Goal: Feedback & Contribution: Leave review/rating

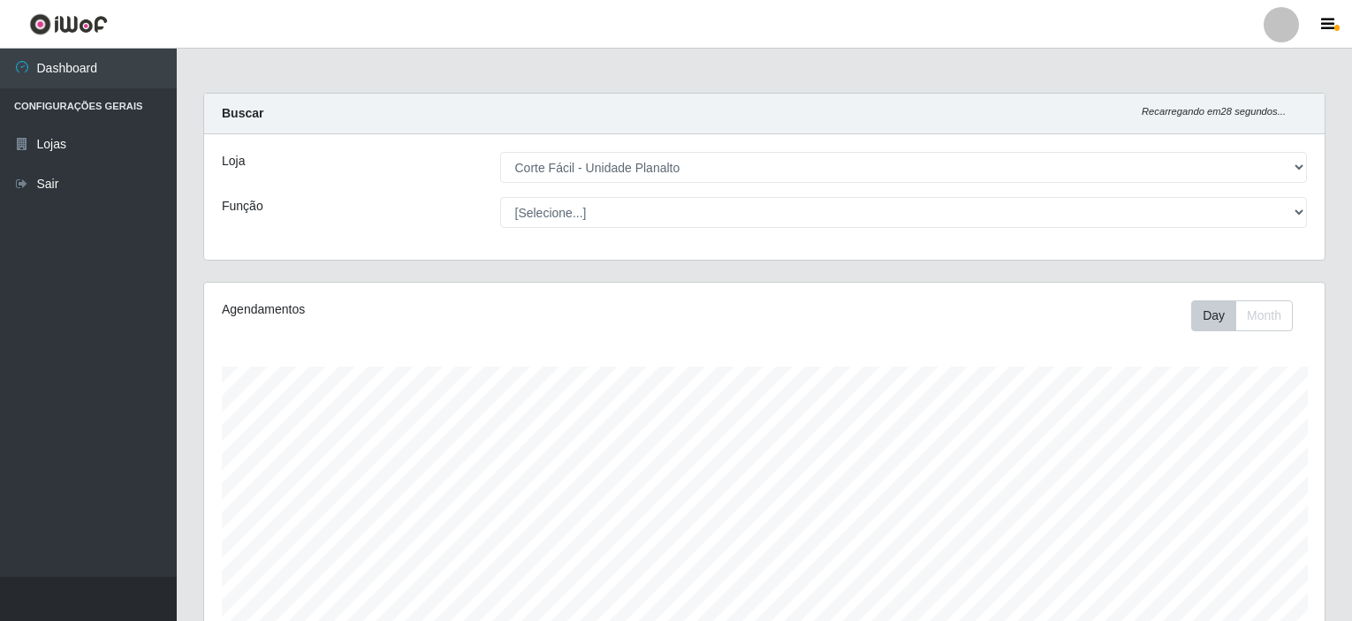
select select "202"
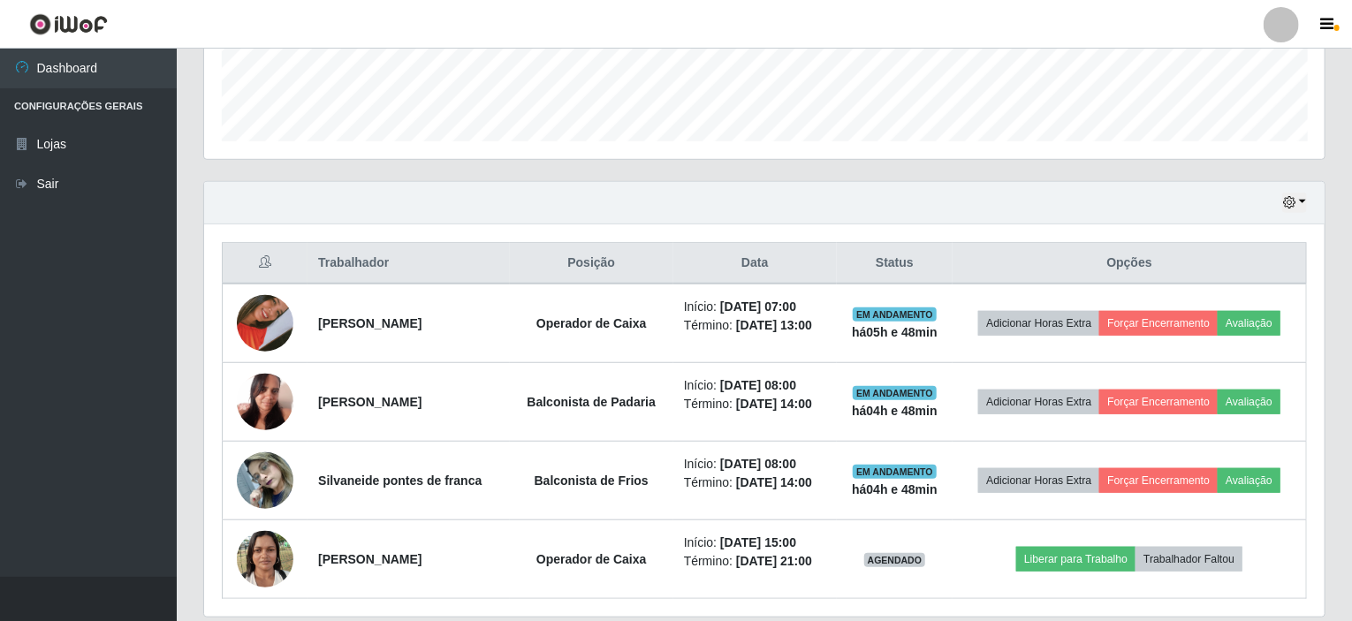
scroll to position [460, 0]
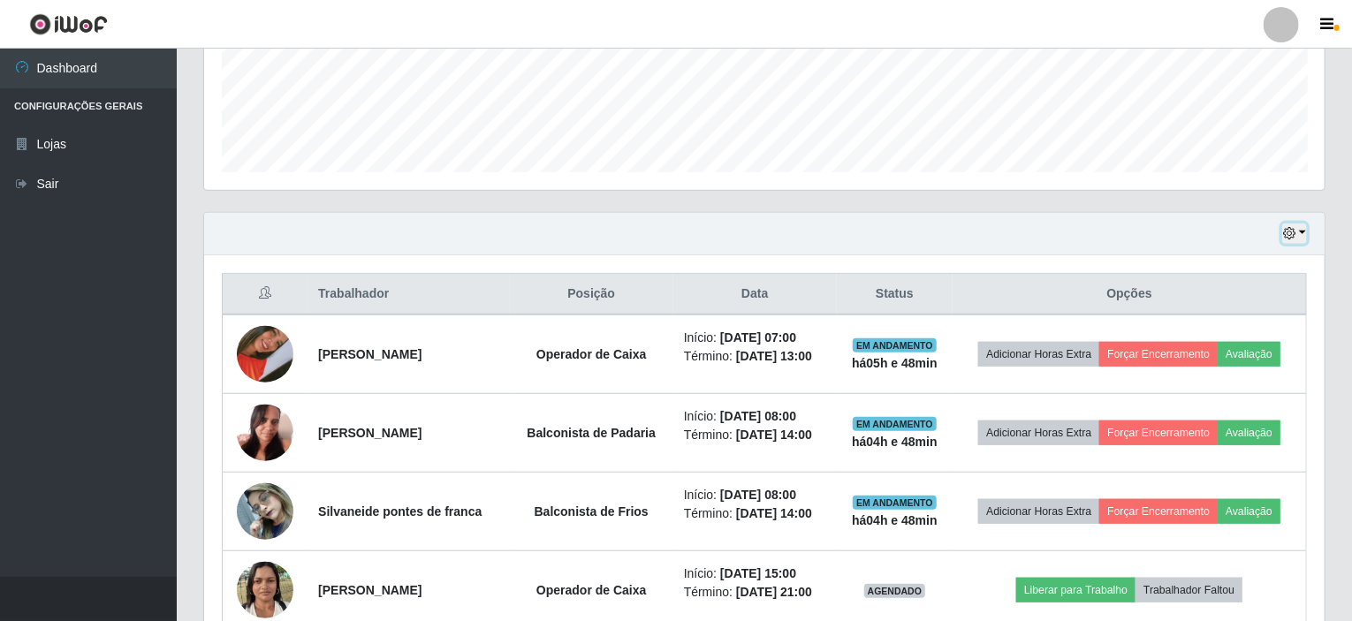
click at [1286, 228] on icon "button" at bounding box center [1289, 233] width 12 height 12
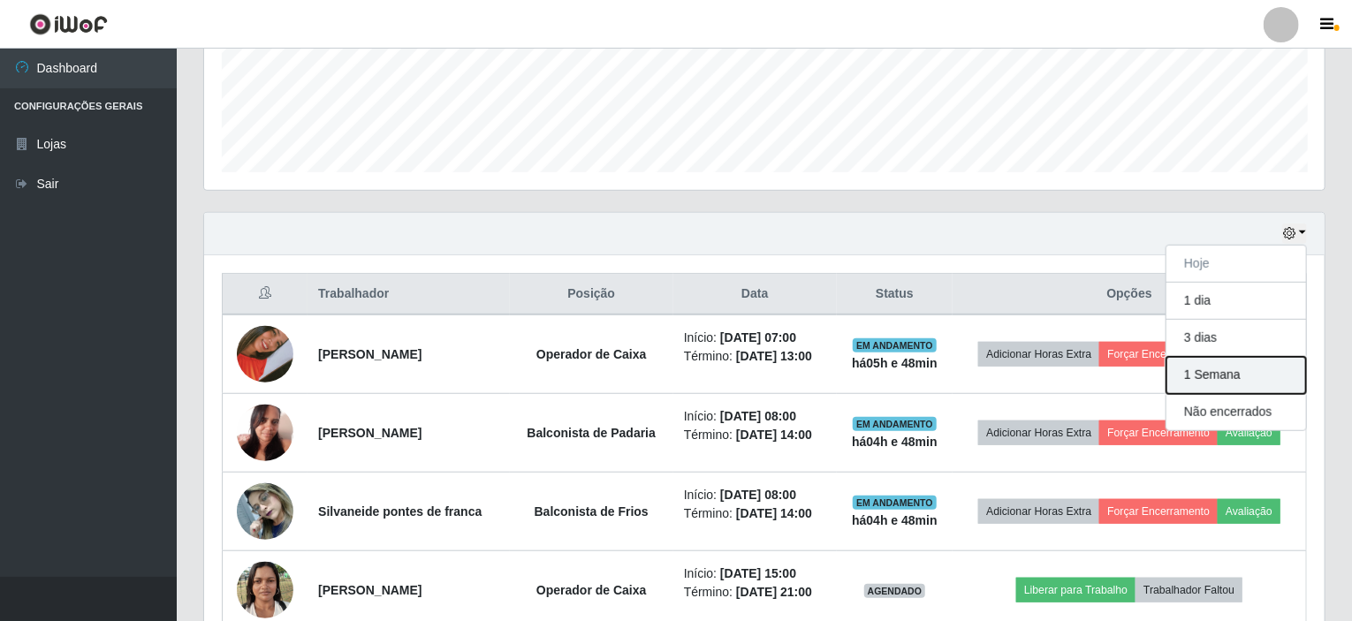
click at [1230, 373] on button "1 Semana" at bounding box center [1236, 375] width 140 height 37
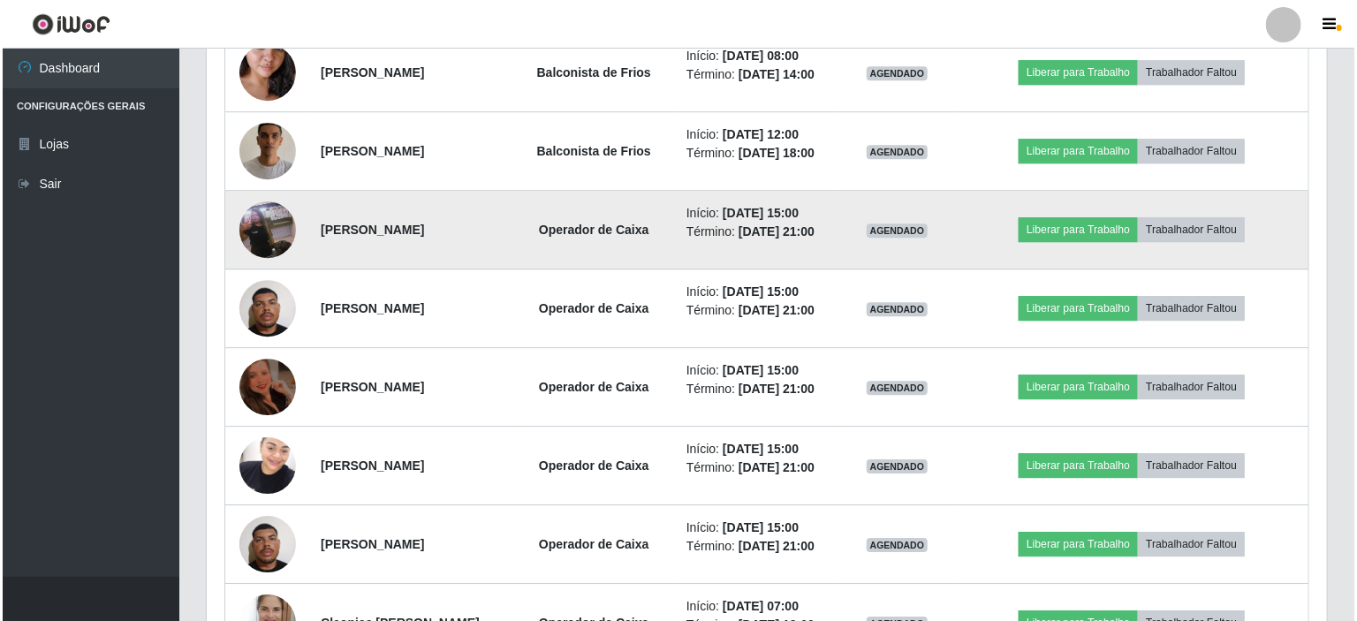
scroll to position [2580, 0]
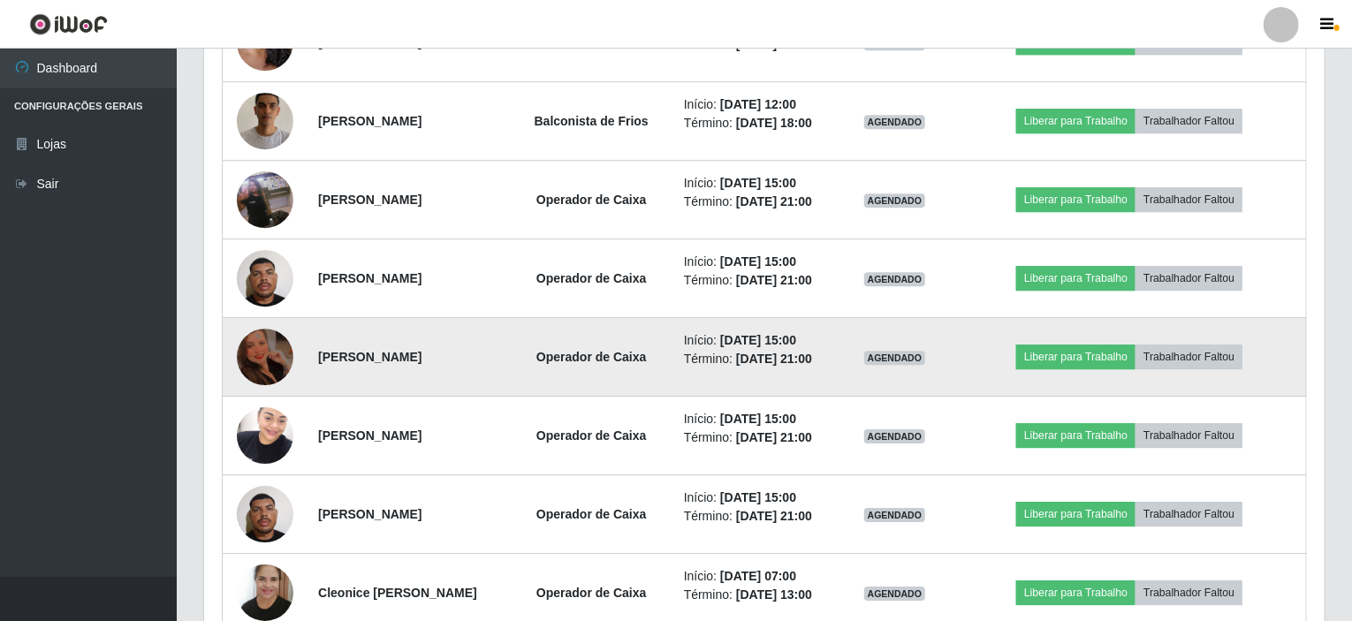
click at [283, 349] on img at bounding box center [265, 356] width 57 height 75
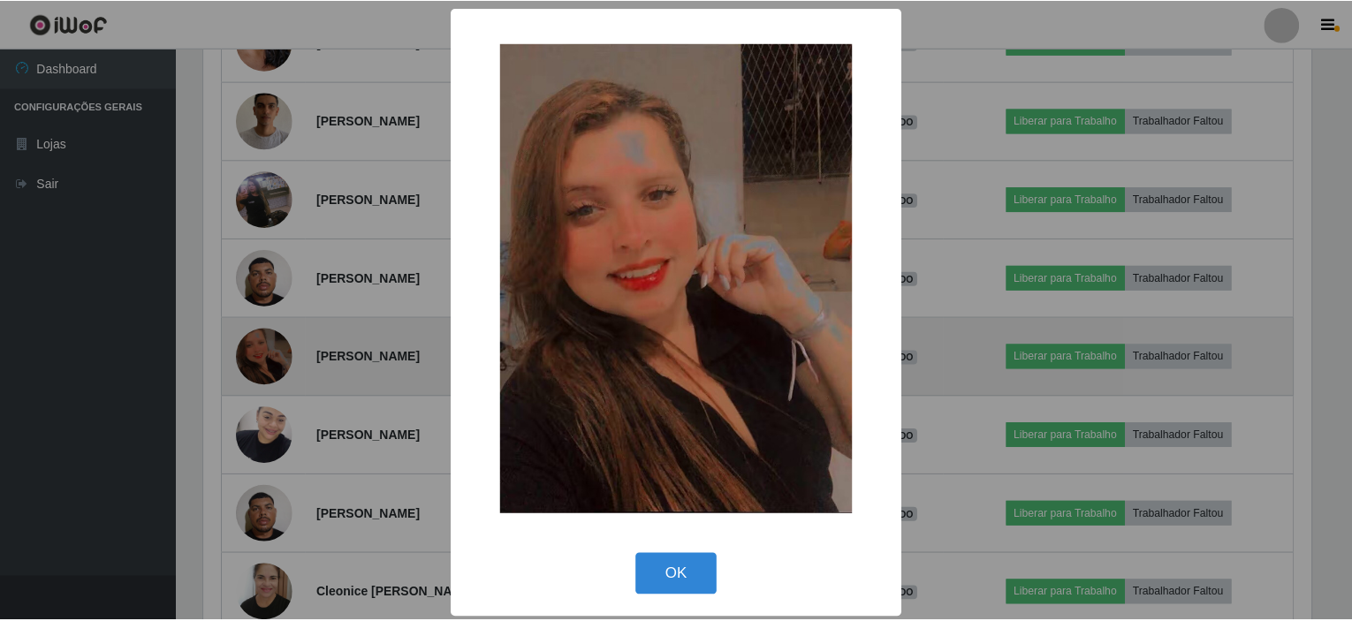
scroll to position [367, 1113]
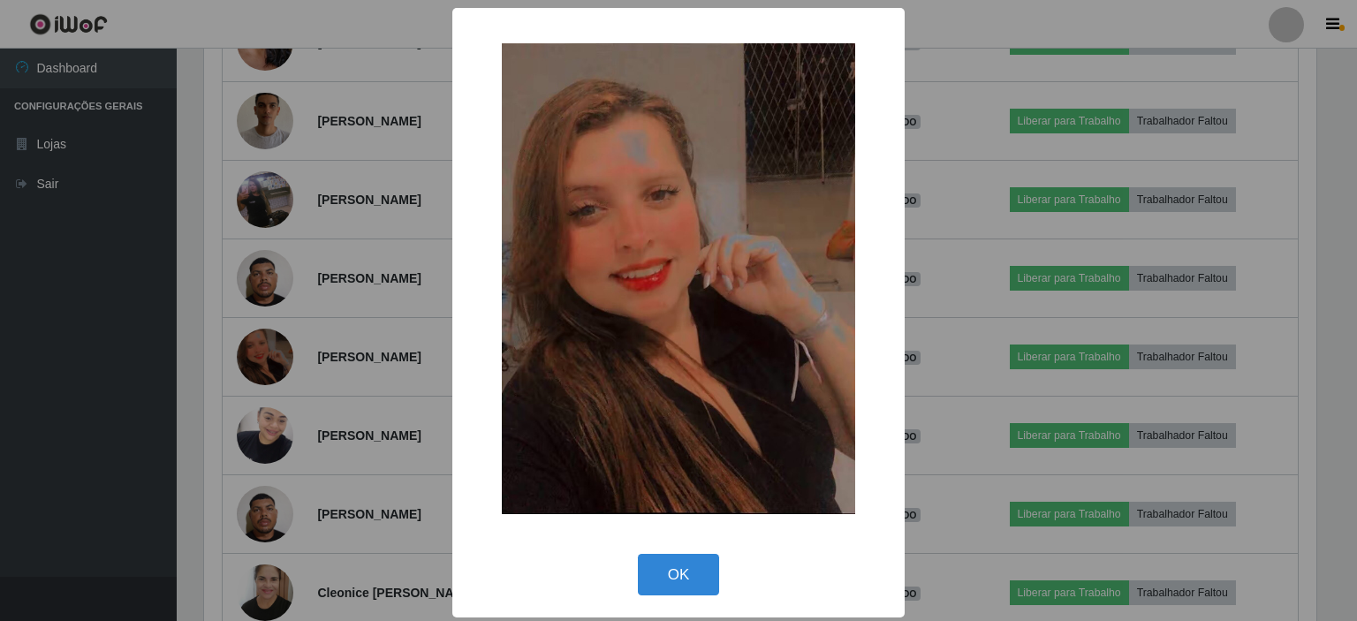
click at [363, 323] on div "× OK Cancel" at bounding box center [678, 310] width 1357 height 621
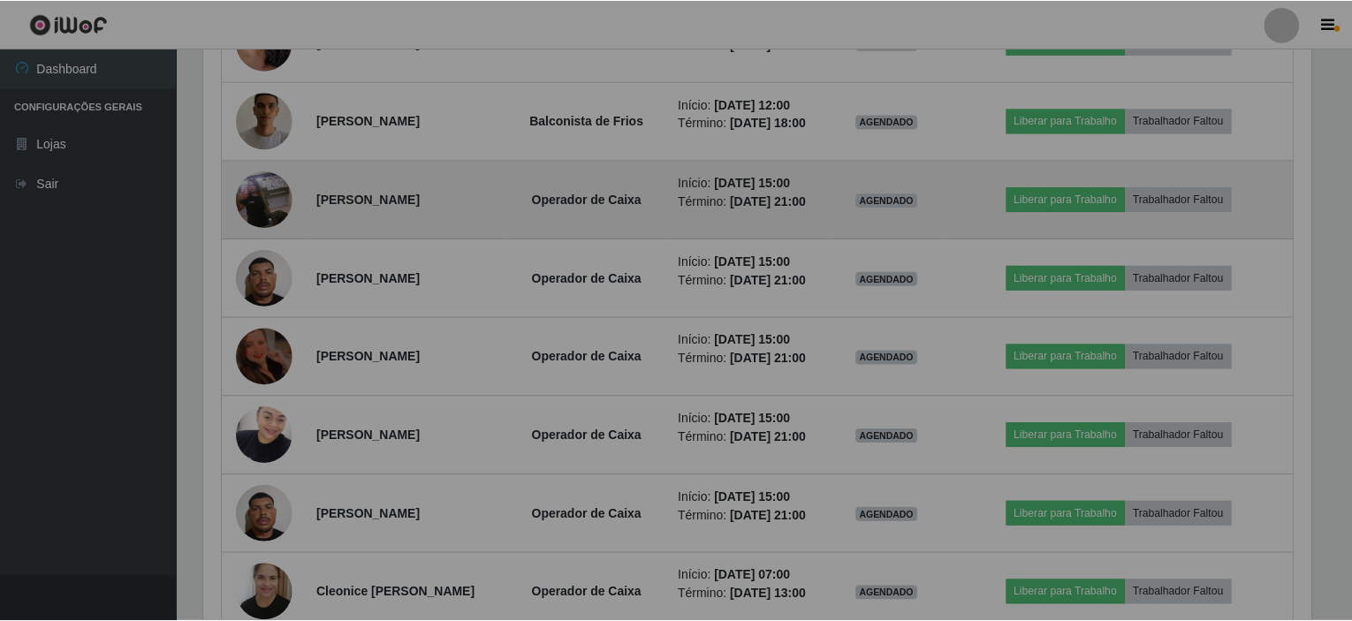
scroll to position [367, 1121]
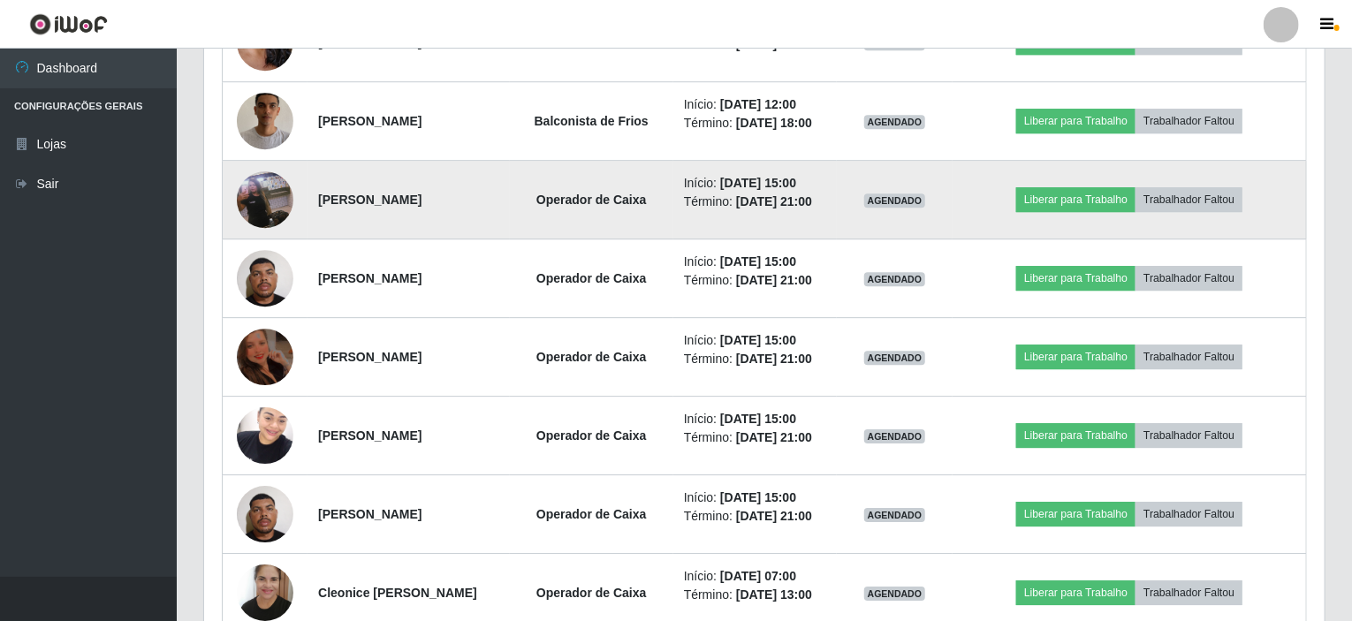
click at [279, 184] on img at bounding box center [265, 199] width 57 height 101
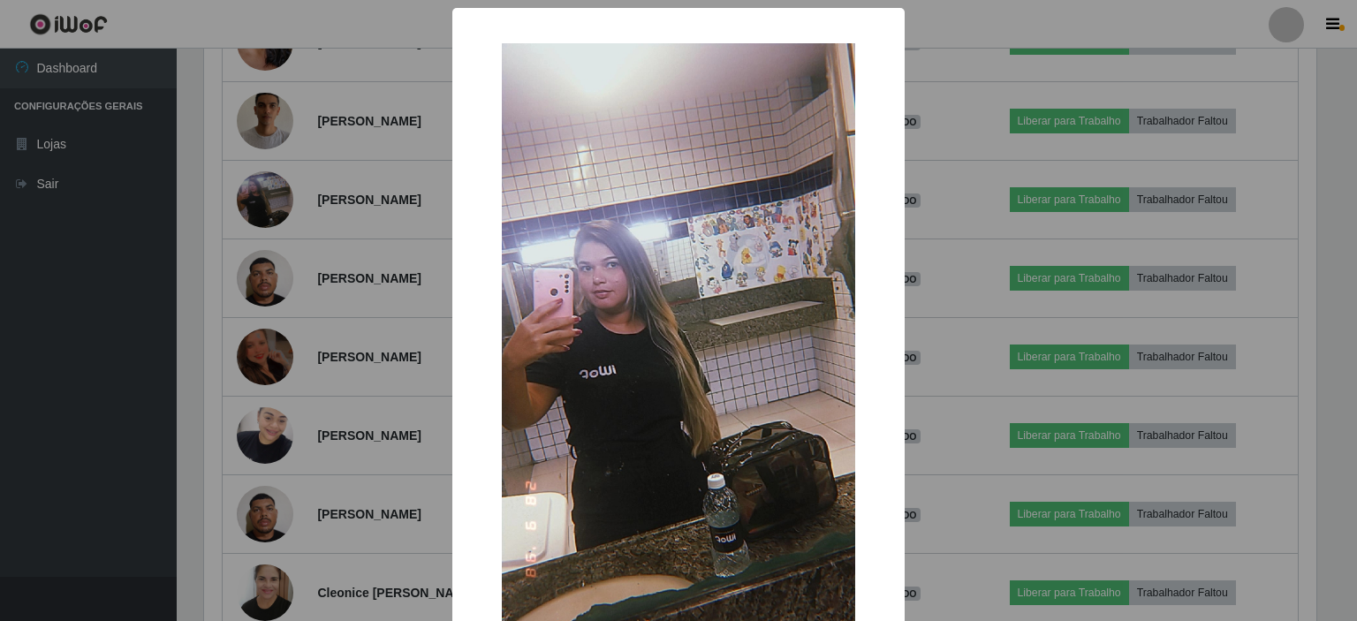
click at [347, 293] on div "× OK Cancel" at bounding box center [678, 310] width 1357 height 621
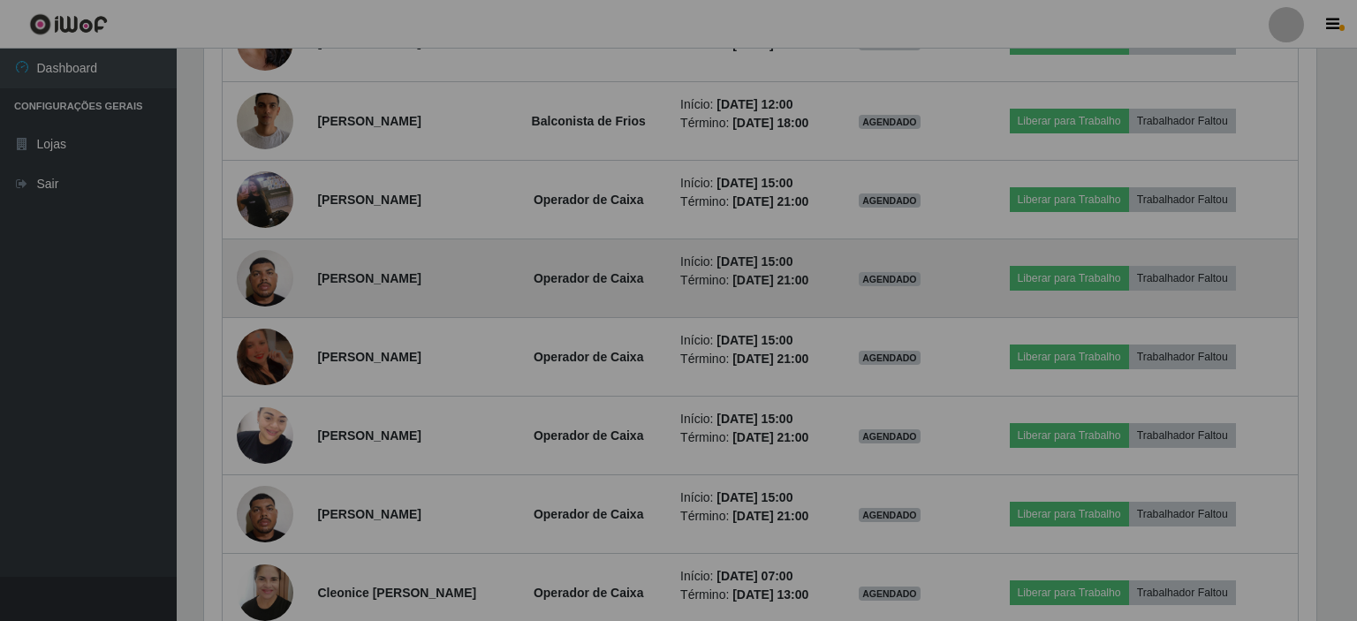
scroll to position [367, 1121]
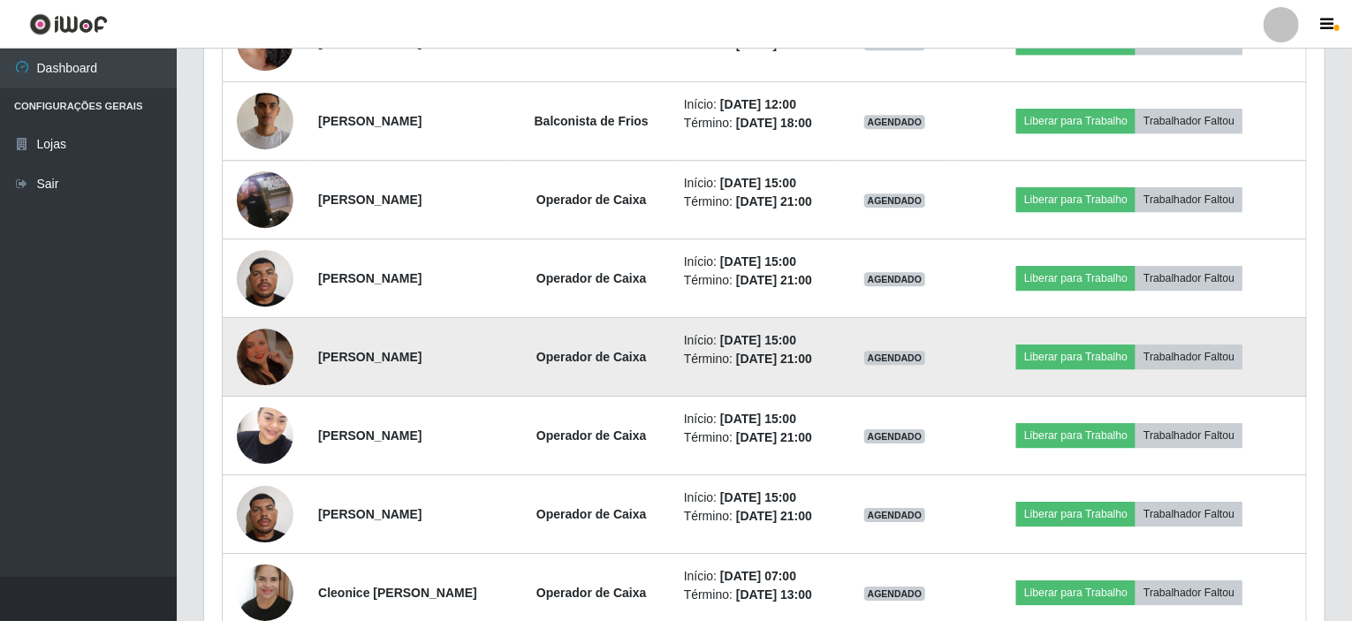
click at [250, 342] on img at bounding box center [265, 356] width 57 height 75
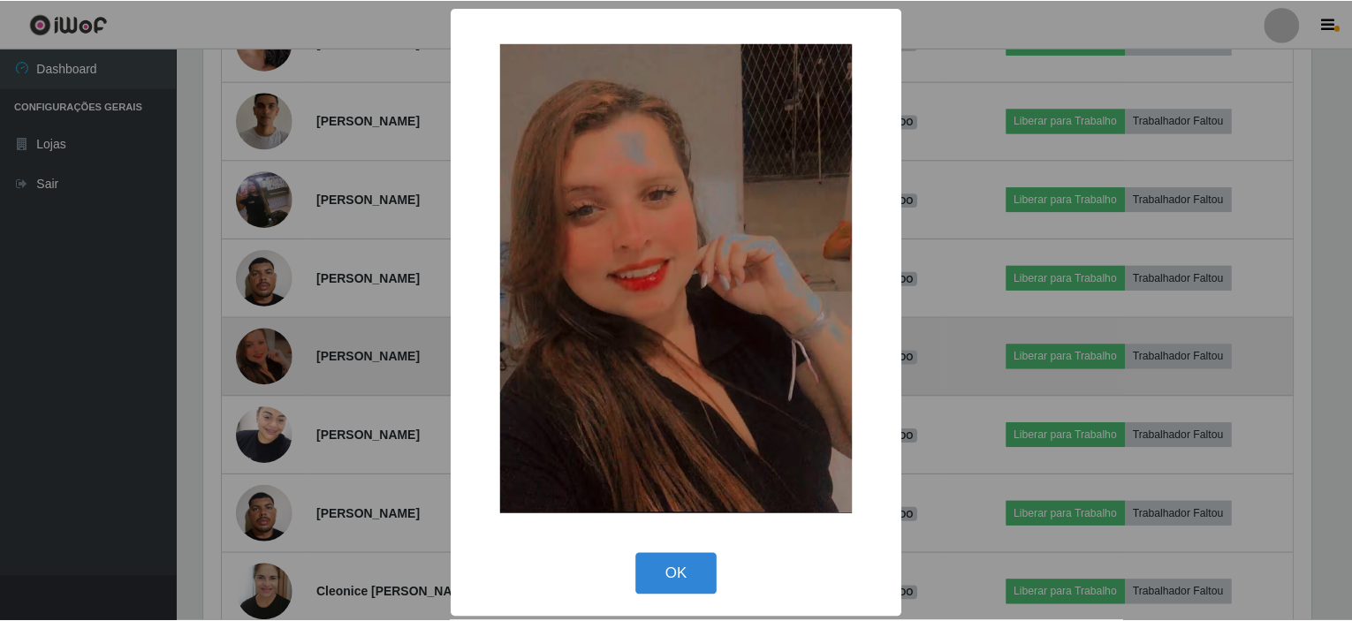
scroll to position [367, 1113]
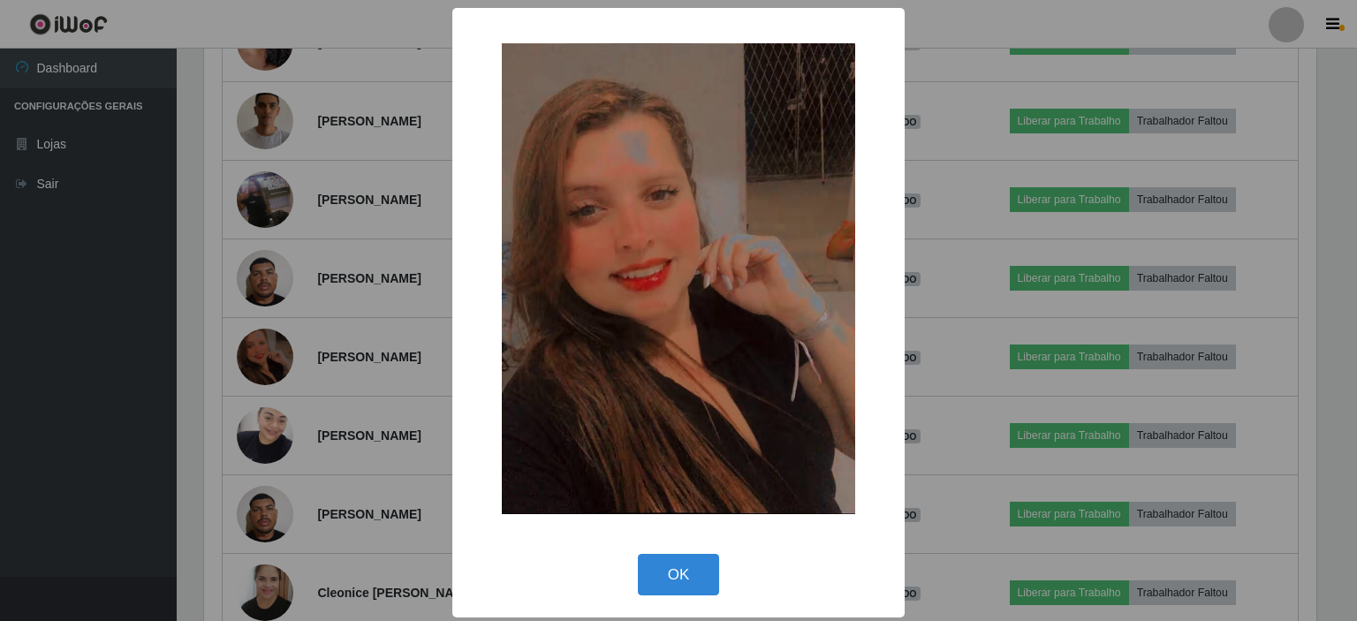
click at [329, 303] on div "× OK Cancel" at bounding box center [678, 310] width 1357 height 621
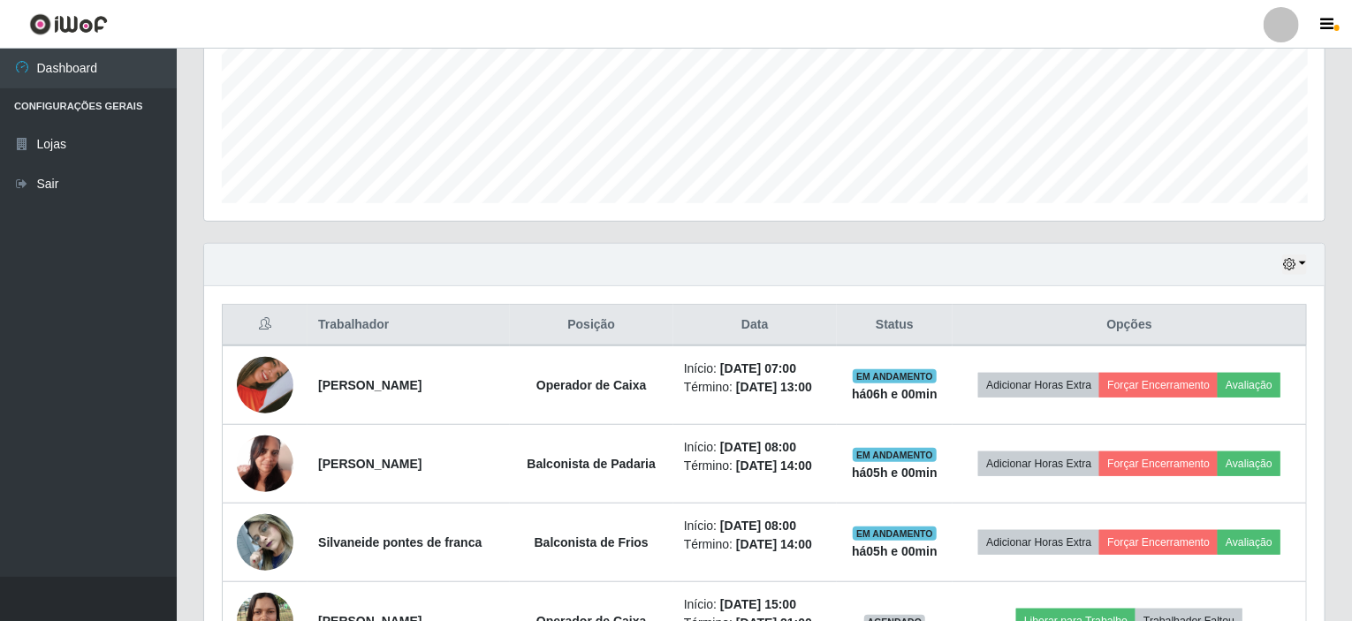
scroll to position [460, 0]
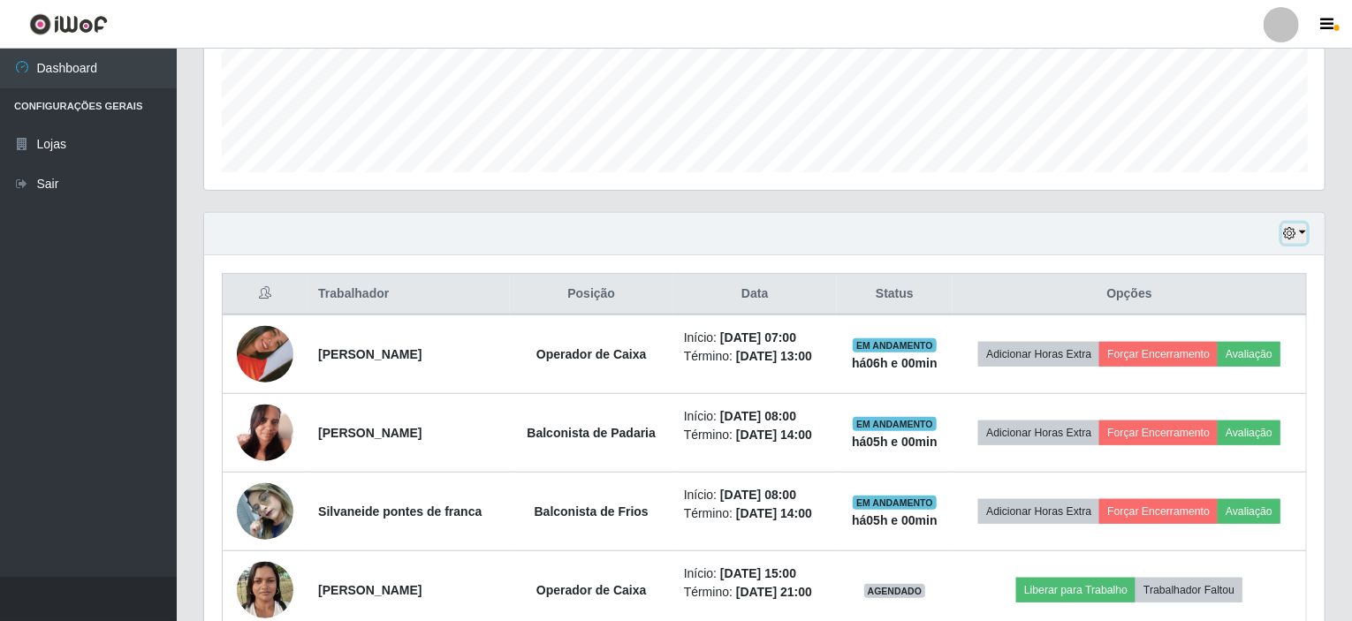
click at [1297, 235] on button "button" at bounding box center [1294, 234] width 25 height 20
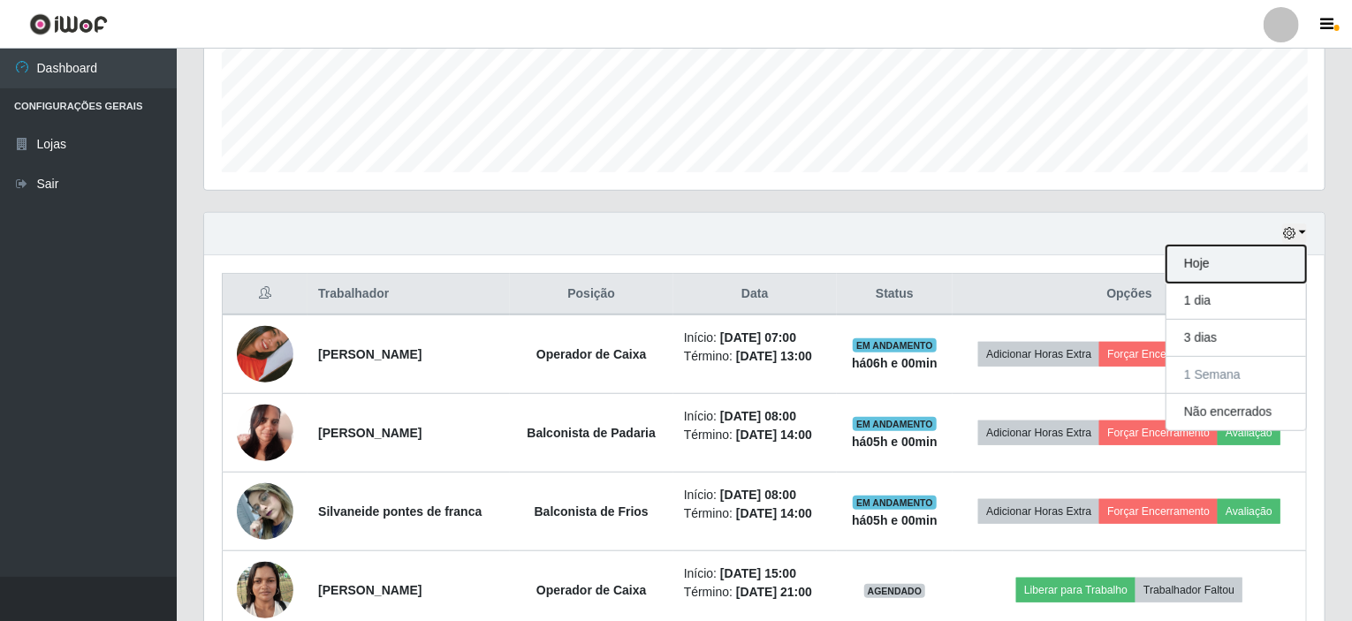
click at [1209, 266] on button "Hoje" at bounding box center [1236, 264] width 140 height 37
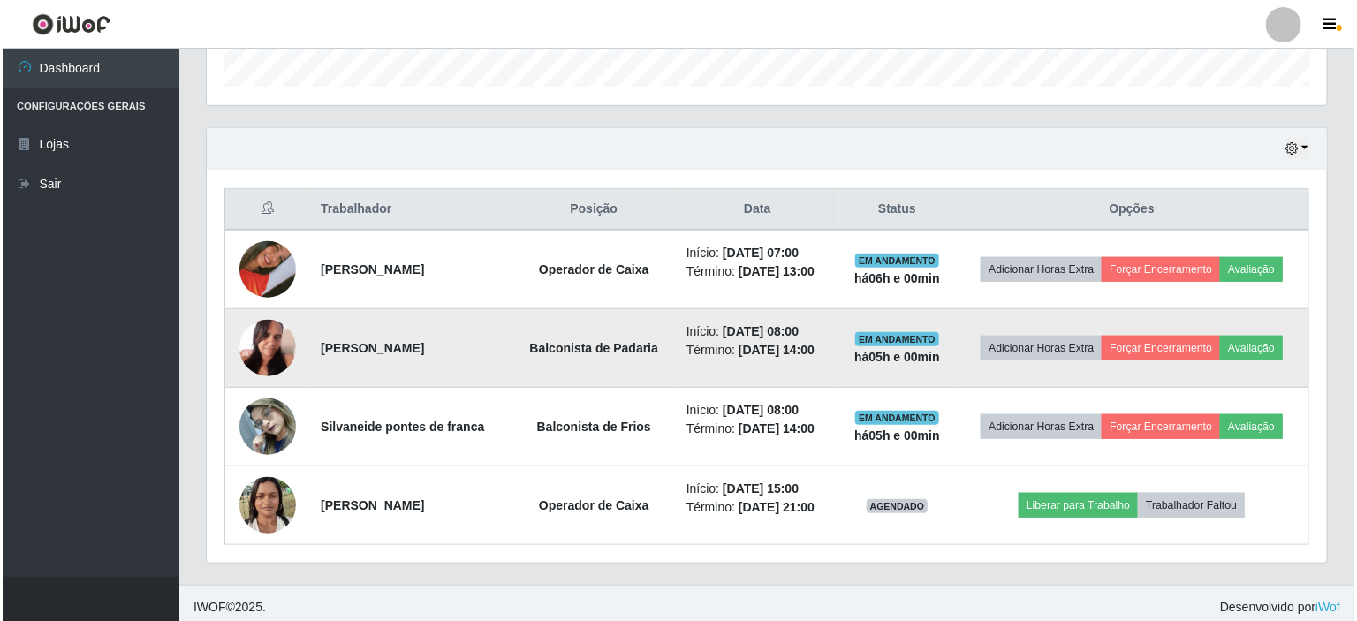
scroll to position [548, 0]
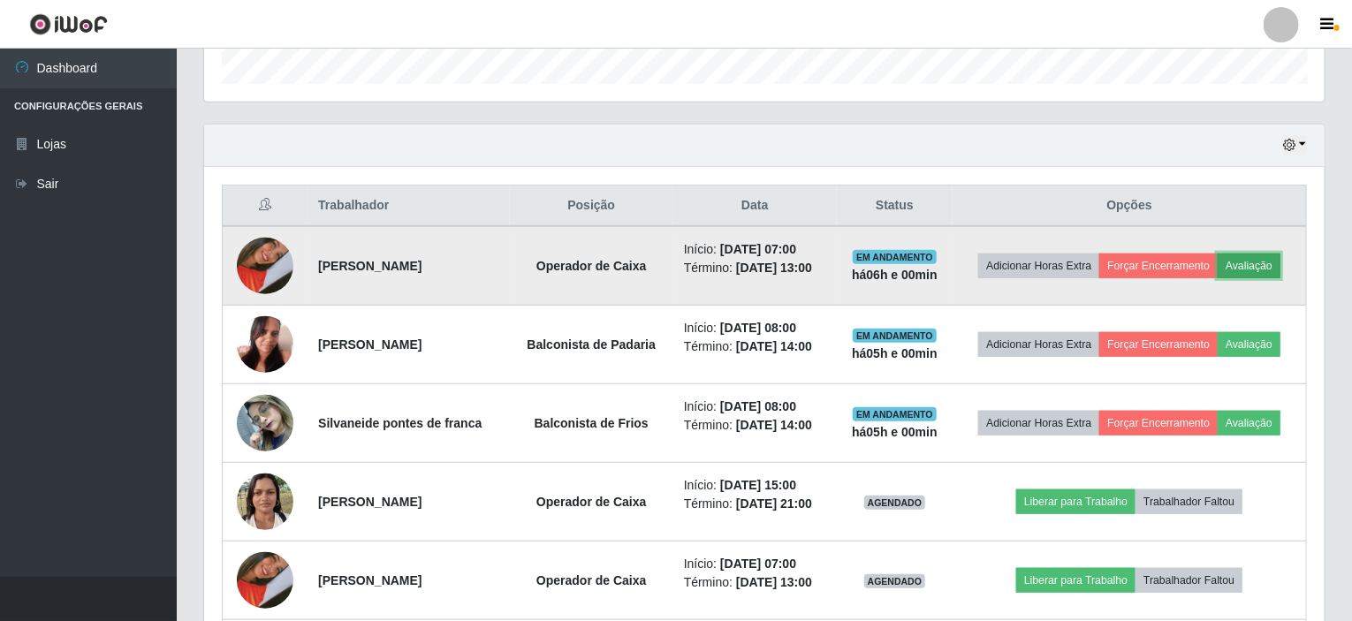
click at [1258, 256] on button "Avaliação" at bounding box center [1249, 266] width 63 height 25
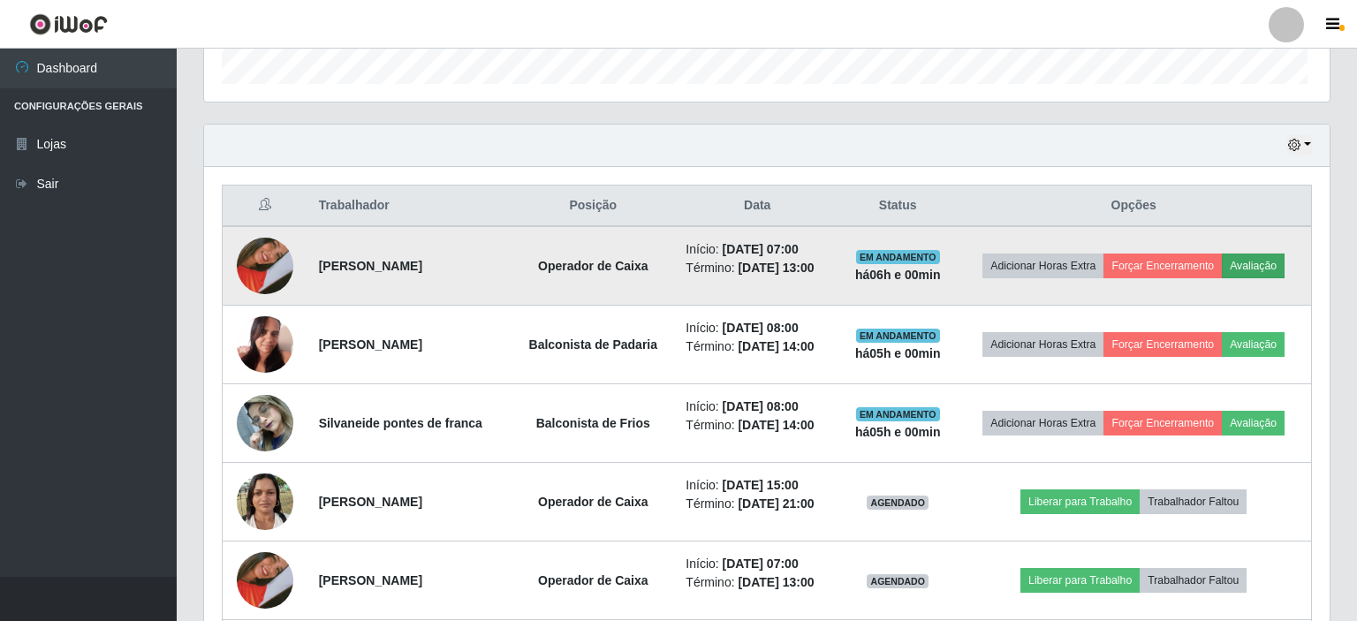
scroll to position [367, 1113]
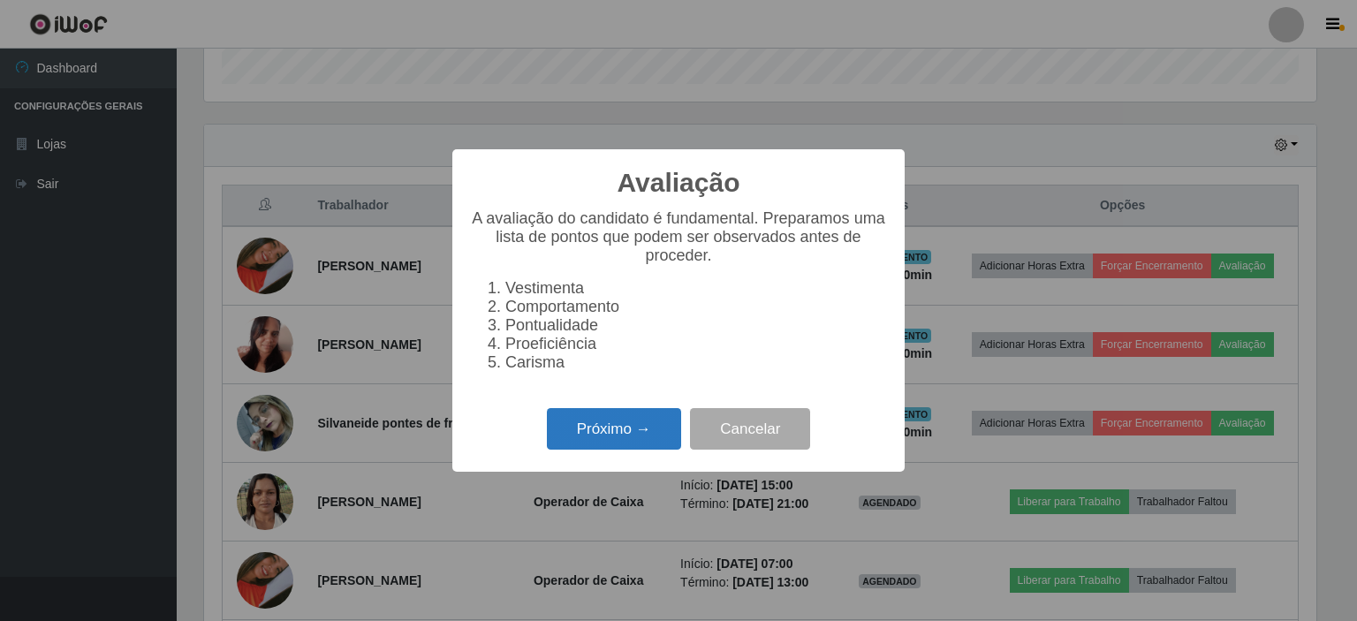
click at [620, 433] on button "Próximo →" at bounding box center [614, 429] width 134 height 42
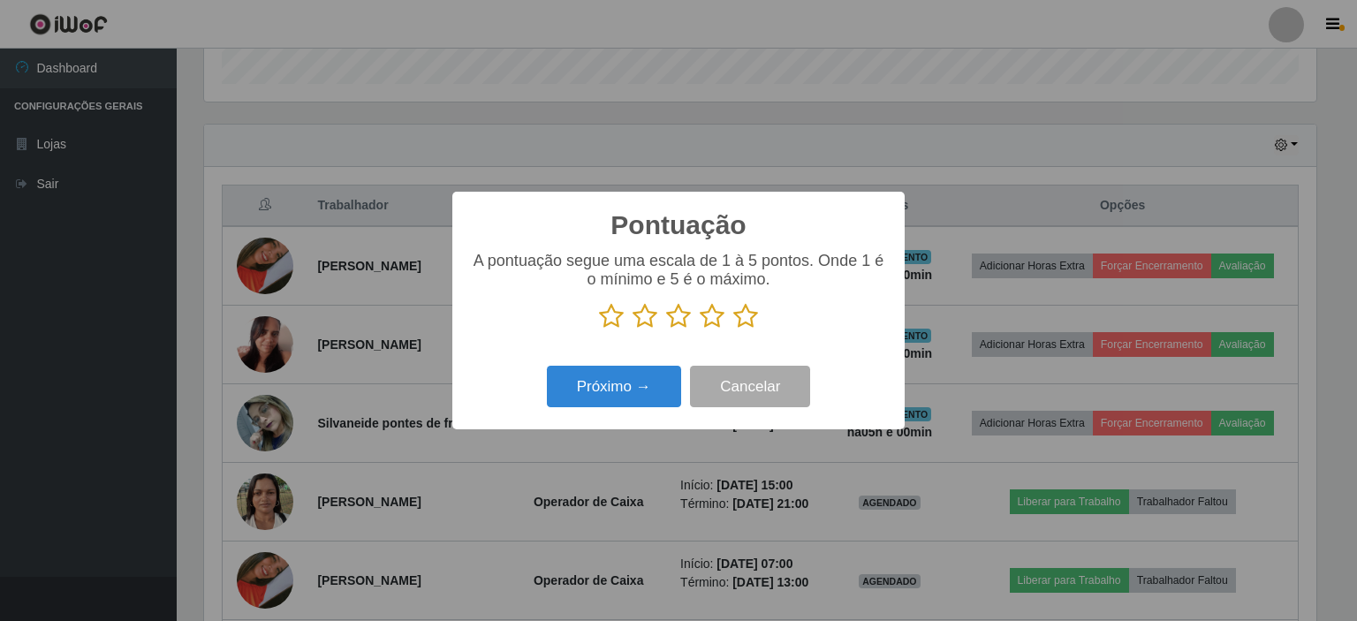
scroll to position [883344, 882597]
click at [738, 310] on icon at bounding box center [745, 316] width 25 height 27
click at [733, 330] on input "radio" at bounding box center [733, 330] width 0 height 0
click at [638, 386] on button "Próximo →" at bounding box center [614, 387] width 134 height 42
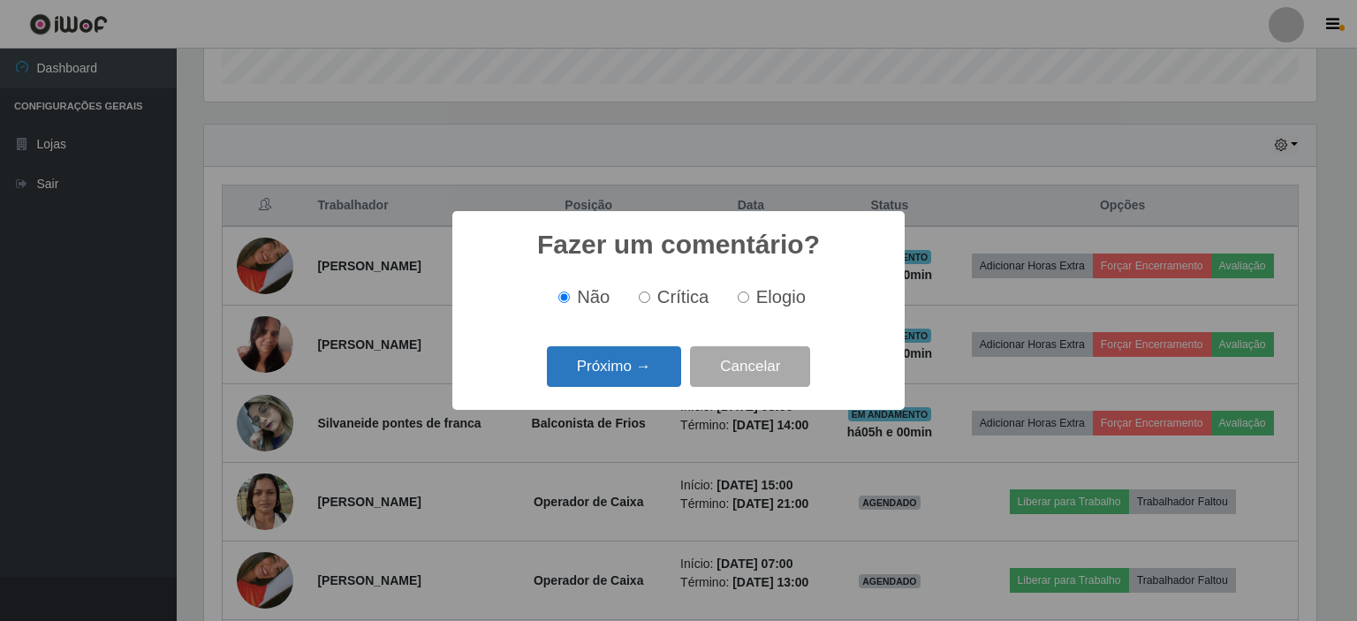
click at [636, 367] on button "Próximo →" at bounding box center [614, 367] width 134 height 42
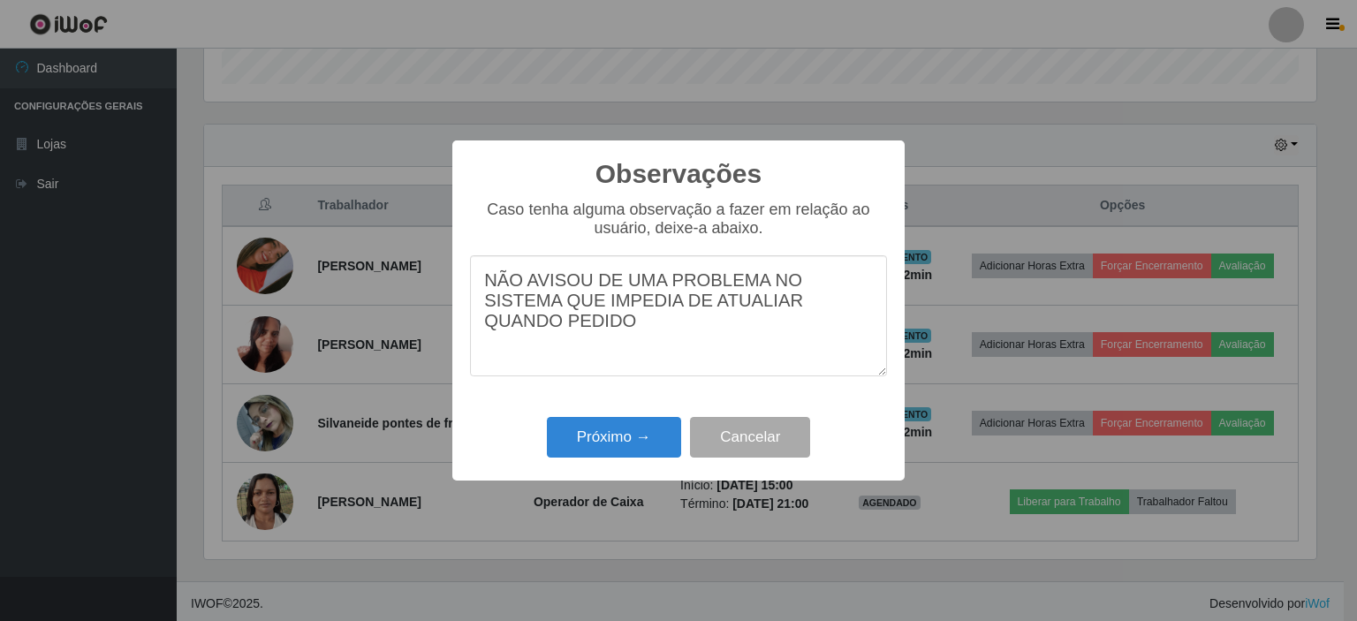
click at [679, 310] on textarea "NÃO AVISOU DE UMA PROBLEMA NO SISTEMA QUE IMPEDIA DE ATUALIAR QUANDO PEDIDO" at bounding box center [678, 315] width 417 height 121
click at [859, 315] on textarea "NÃO AVISOU DE UMA PROBLEMA NO SISTEMA QUE IMPEDIA DE ATUALIZAR QUANDO PEDIDO" at bounding box center [678, 315] width 417 height 121
click at [668, 313] on textarea "NÃO AVISOU DE UMA PROBLEMA NO SISTEMA QUE IMPEDIA DE ATUALIZAR QUANDO PEDIDO" at bounding box center [678, 315] width 417 height 121
drag, startPoint x: 668, startPoint y: 313, endPoint x: 657, endPoint y: 314, distance: 10.6
click at [657, 314] on textarea "NÃO AVISOU DE UMA PROBLEMA NO SISTEMA QUE IMPEDIA DE ATUALIZAR QUANDO PEDIDO" at bounding box center [678, 315] width 417 height 121
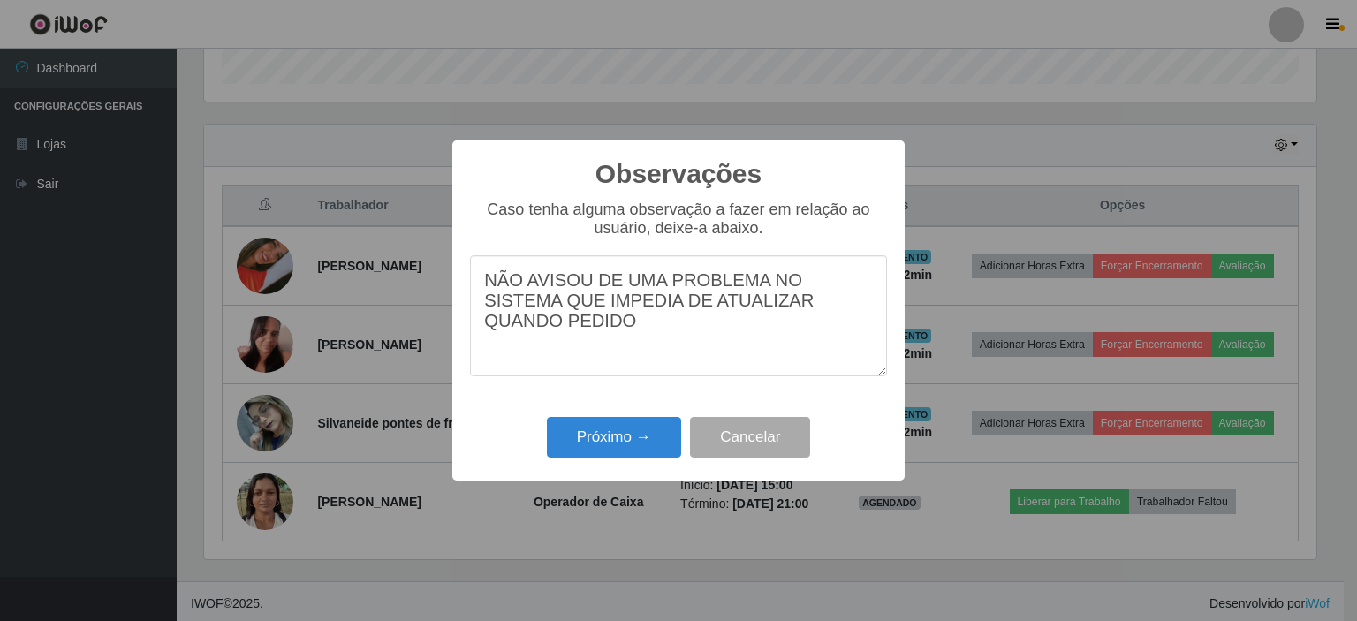
click at [688, 312] on textarea "NÃO AVISOU DE UMA PROBLEMA NO SISTEMA QUE IMPEDIA DE ATUALIZAR QUANDO PEDIDO" at bounding box center [678, 315] width 417 height 121
drag, startPoint x: 703, startPoint y: 308, endPoint x: 632, endPoint y: 307, distance: 71.6
click at [632, 307] on textarea "NÃO AVISOU DE UMA PROBLEMA NO SISTEMA QUE IMPEDIA DE ATUALIAR QUANDO PEDIDO" at bounding box center [678, 315] width 417 height 121
click at [815, 282] on textarea "NÃO AVISOU DE UM ERRO NO SISTEMA QUE IMPEDIA DE DAR CARGA QUANDO PEDIDO" at bounding box center [678, 315] width 417 height 121
click at [702, 293] on textarea "NÃO AVISOU DE UM ERRO NO SISTEMA QUE IMPEDIA DE DAR CARGA QUANDO PEDIDO" at bounding box center [678, 315] width 417 height 121
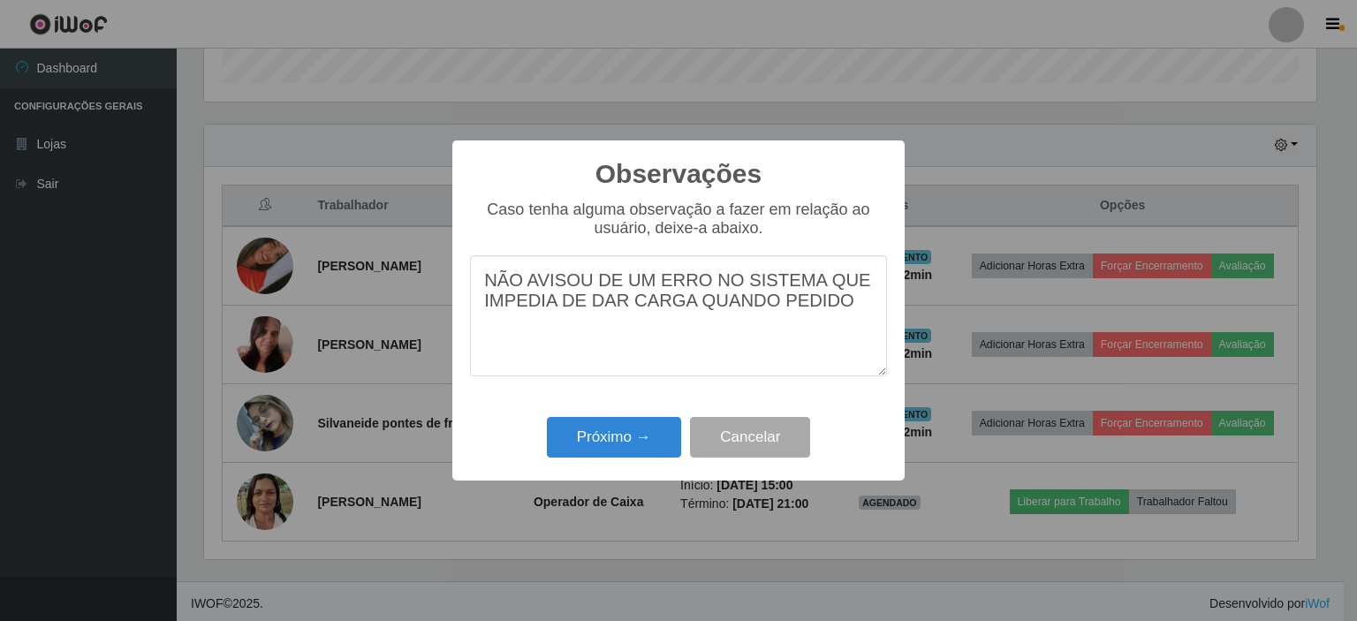
click at [694, 282] on textarea "NÃO AVISOU DE UM ERRO NO SISTEMA QUE IMPEDIA DE DAR CARGA QUANDO PEDIDO" at bounding box center [678, 315] width 417 height 121
click at [585, 286] on textarea "NÃO AVISOU DE UM AVISO NO SISTEMA QUE IMPEDIA DE DAR CARGA QUANDO PEDIDO" at bounding box center [678, 315] width 417 height 121
click at [864, 308] on textarea "NÃO SINALIZOU DE UM AVISO NO SISTEMA QUE IMPEDIA DE DAR CARGA QUANDO PEDIDO" at bounding box center [678, 315] width 417 height 121
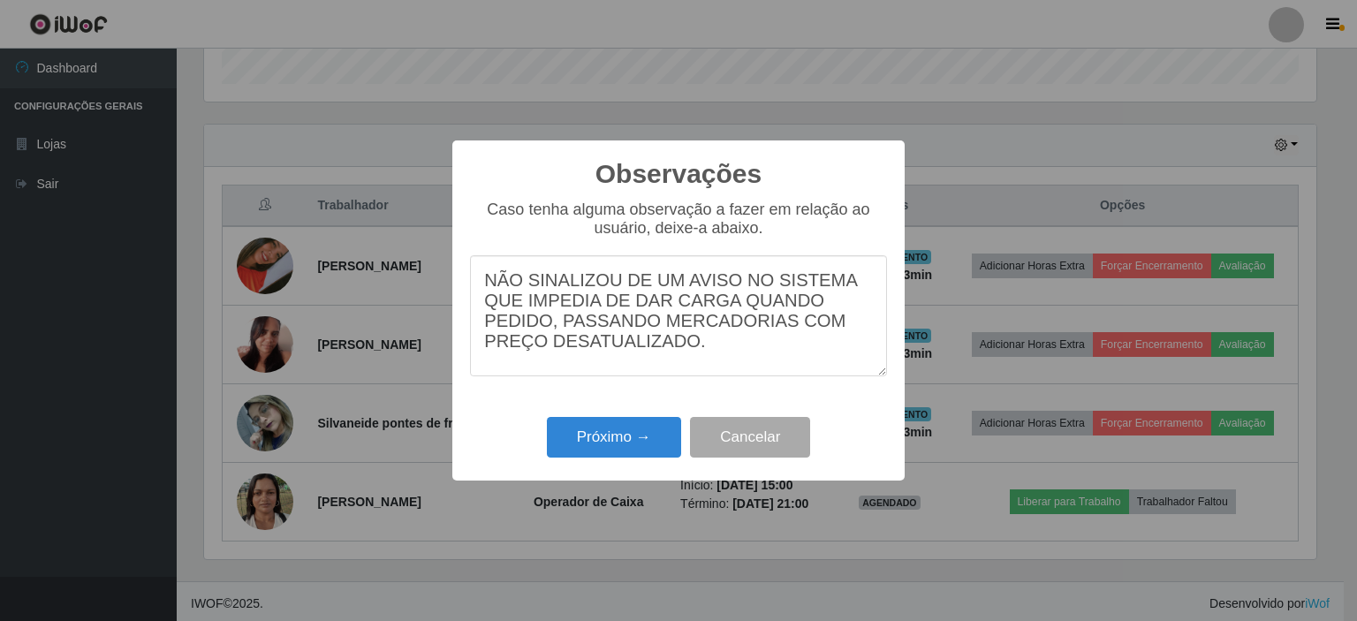
click at [637, 353] on textarea "NÃO SINALIZOU DE UM AVISO NO SISTEMA QUE IMPEDIA DE DAR CARGA QUANDO PEDIDO, PA…" at bounding box center [678, 315] width 417 height 121
drag, startPoint x: 637, startPoint y: 353, endPoint x: 738, endPoint y: 373, distance: 102.6
click at [738, 373] on textarea "NÃO SINALIZOU DE UM AVISO NO SISTEMA QUE IMPEDIA DE DAR CARGA QUANDO PEDIDO, PA…" at bounding box center [678, 315] width 417 height 121
type textarea "NÃO SINALIZOU DE UM AVISO NO SISTEMA QUE IMPEDIA DE DAR CARGA QUANDO PEDIDO, PA…"
click at [619, 437] on button "Próximo →" at bounding box center [614, 438] width 134 height 42
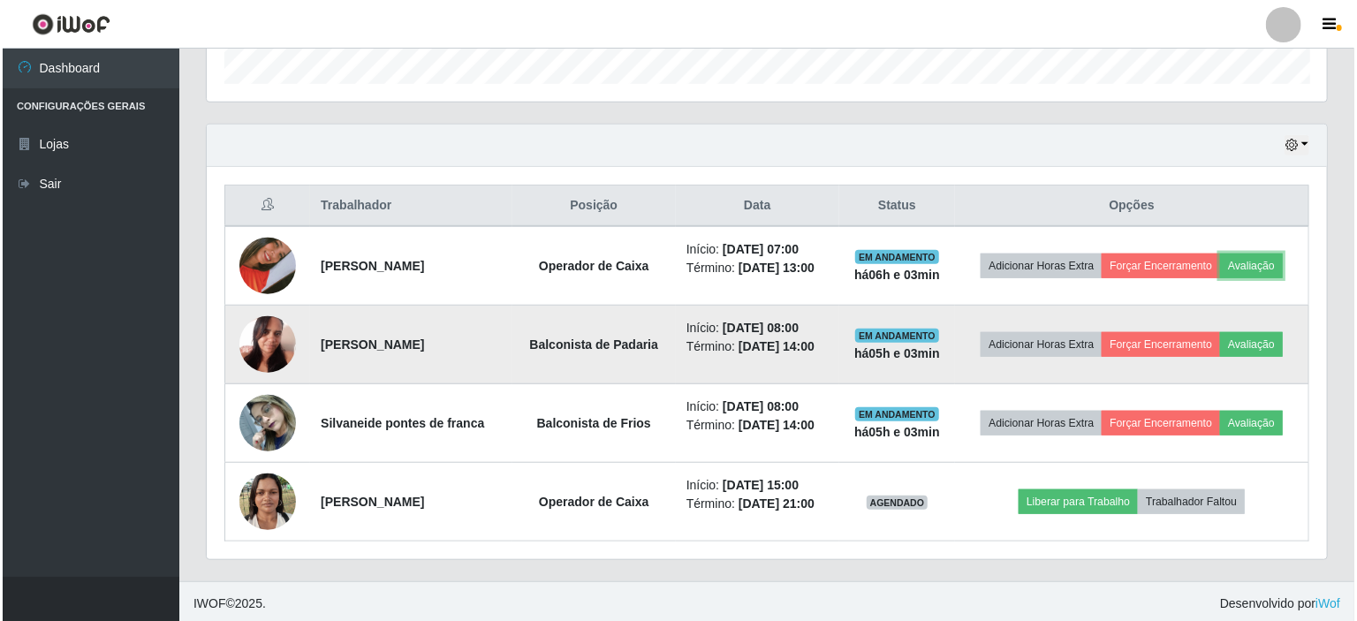
scroll to position [367, 1121]
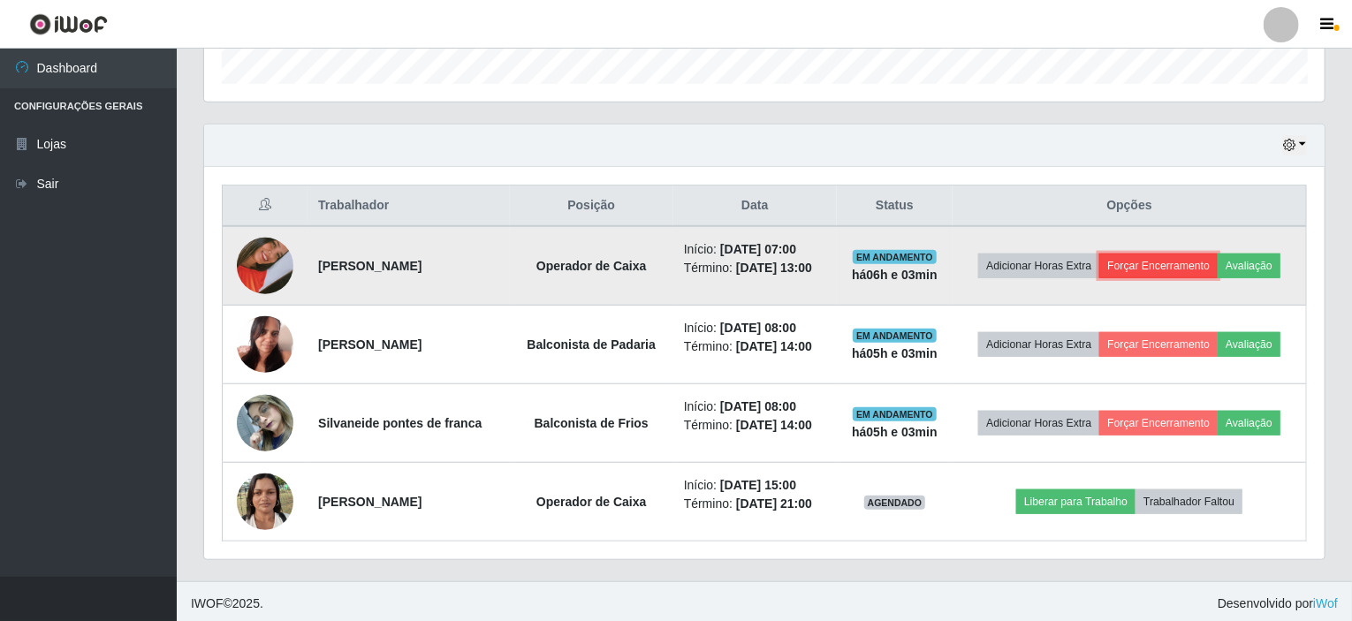
click at [1140, 264] on button "Forçar Encerramento" at bounding box center [1158, 266] width 118 height 25
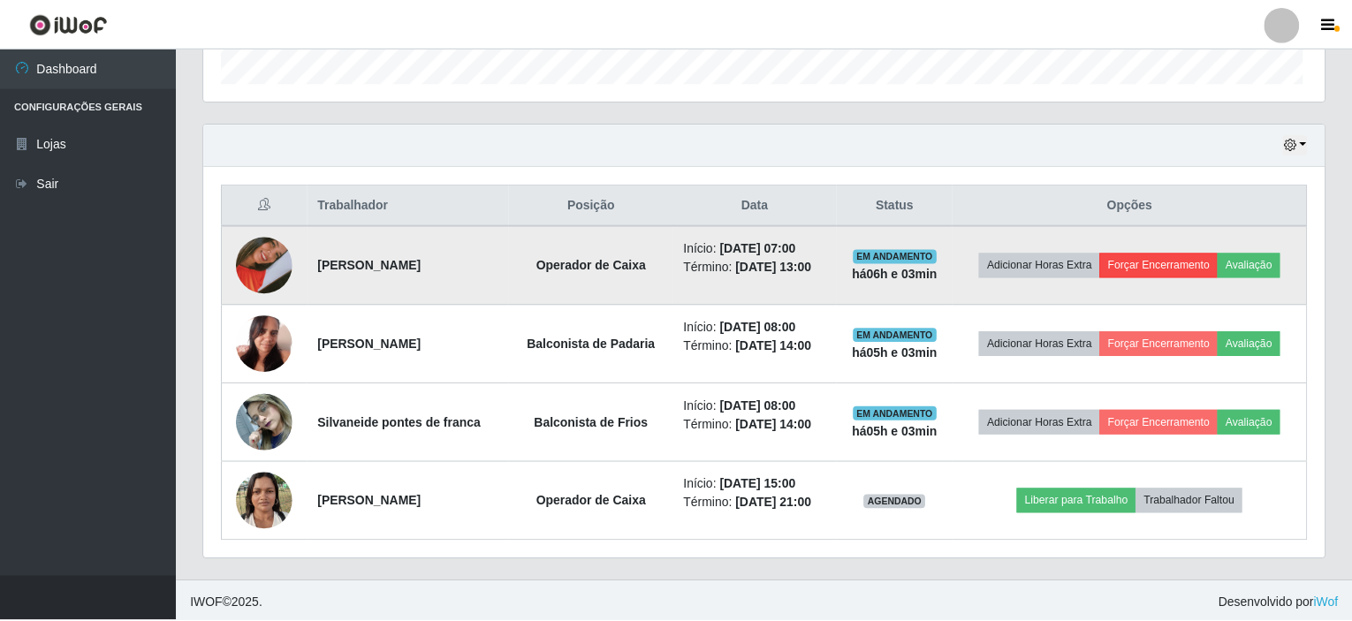
scroll to position [367, 1113]
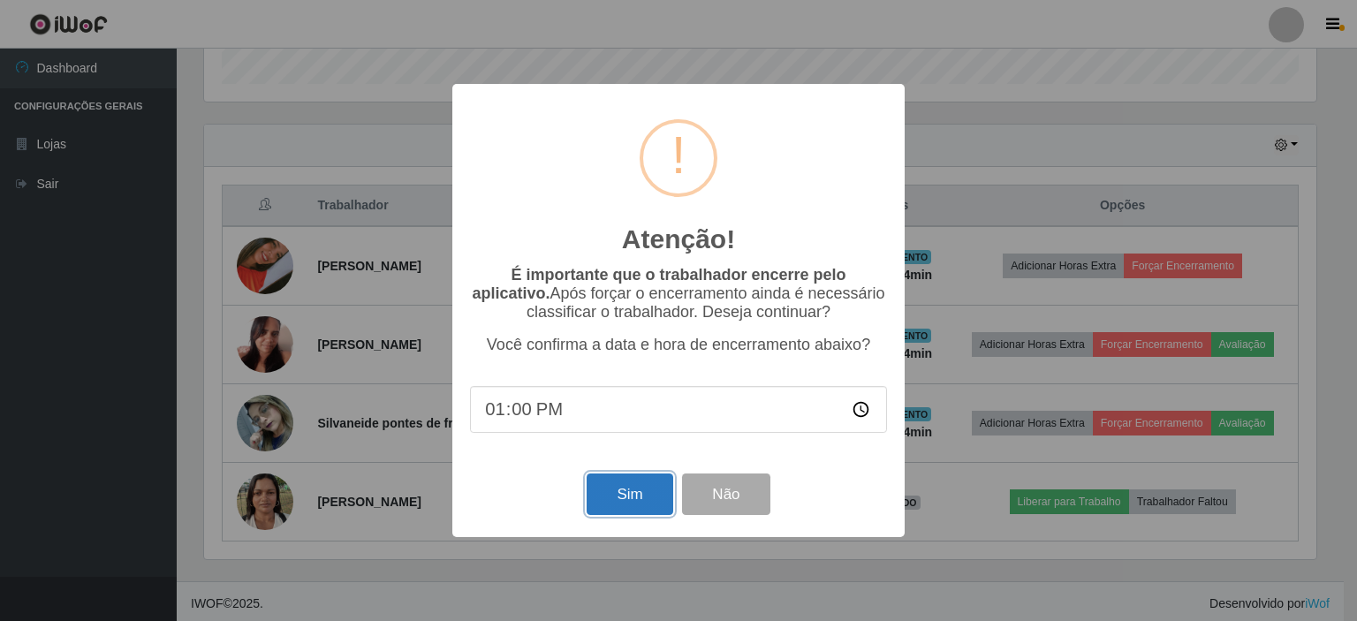
click at [631, 494] on button "Sim" at bounding box center [630, 495] width 86 height 42
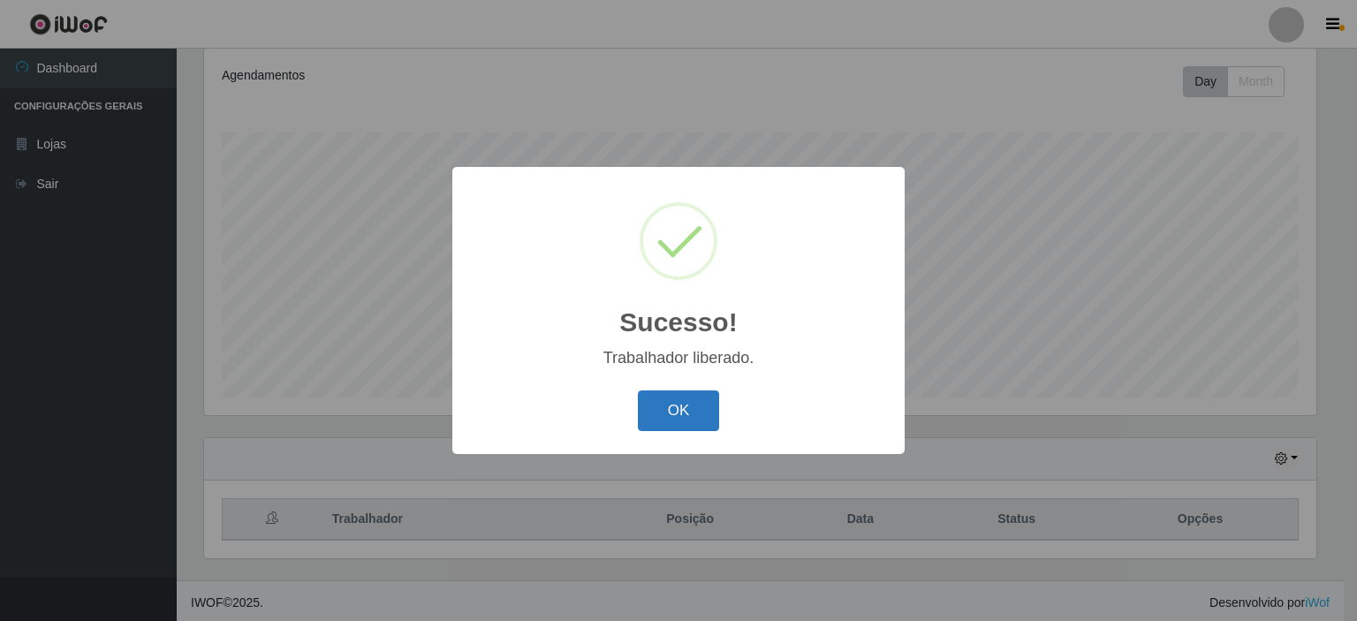
click at [692, 392] on button "OK" at bounding box center [679, 412] width 82 height 42
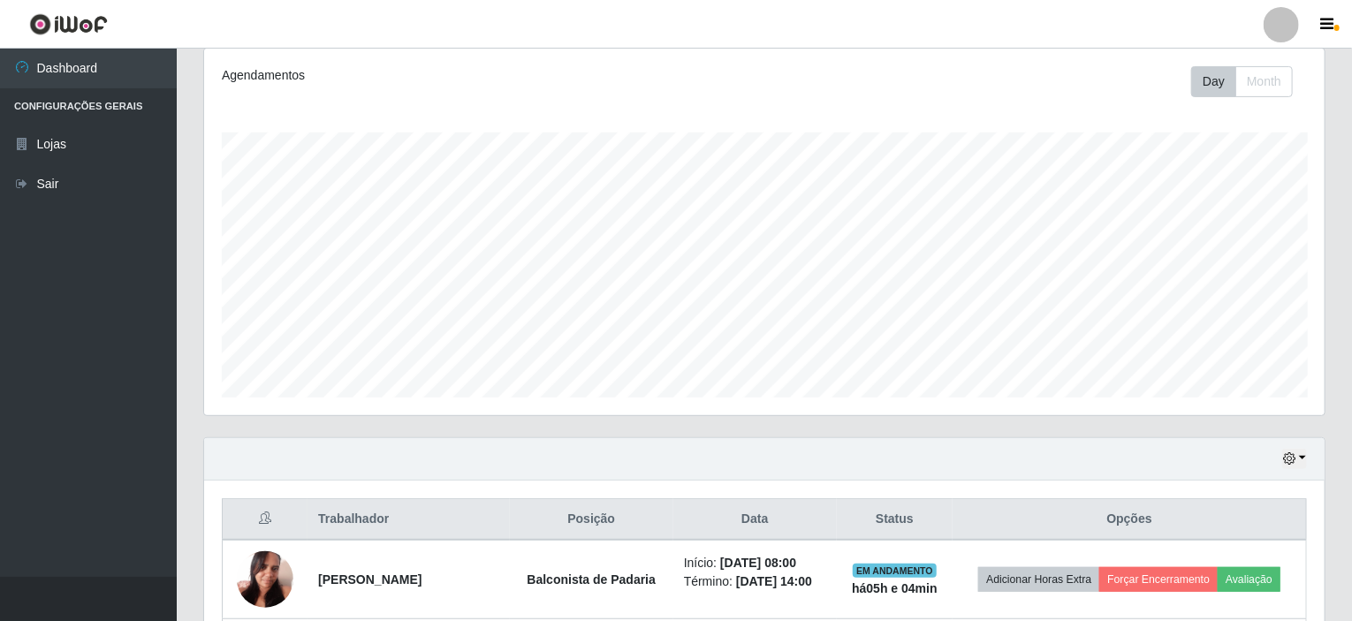
scroll to position [323, 0]
